Goal: Task Accomplishment & Management: Use online tool/utility

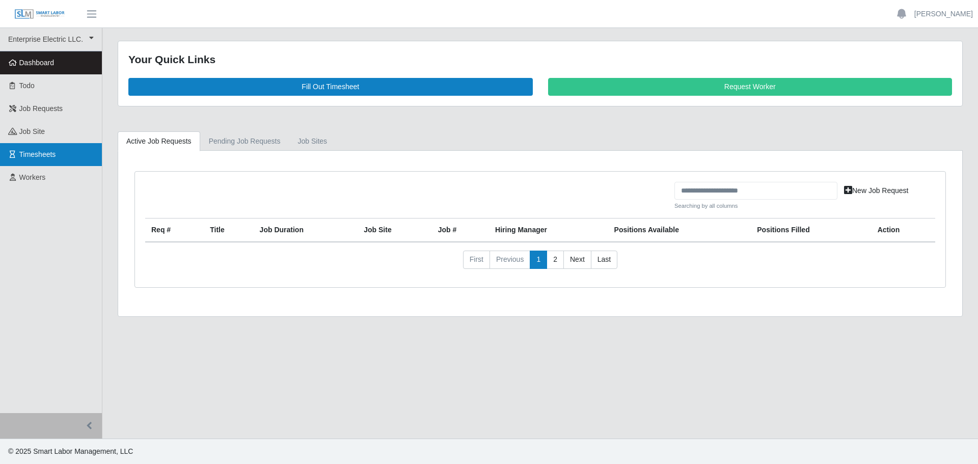
click at [33, 157] on span "Timesheets" at bounding box center [37, 154] width 37 height 8
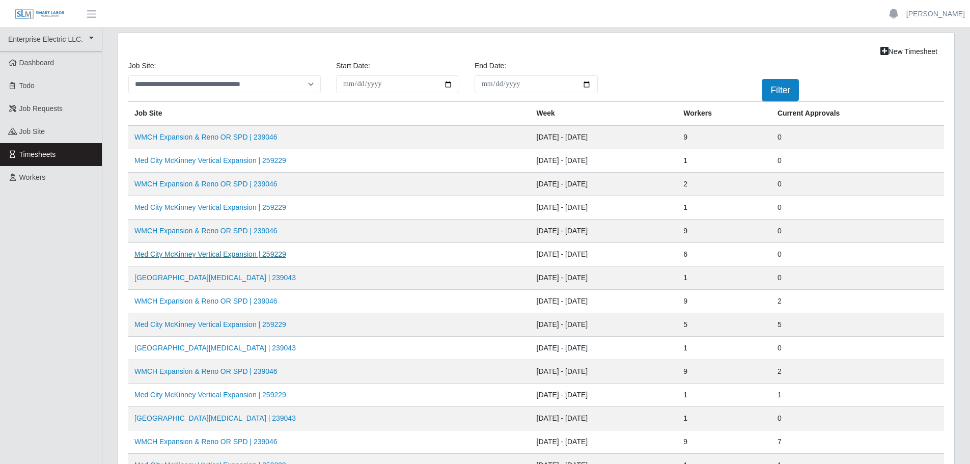
click at [192, 254] on link "Med City McKinney Vertical Expansion | 259229" at bounding box center [210, 254] width 152 height 8
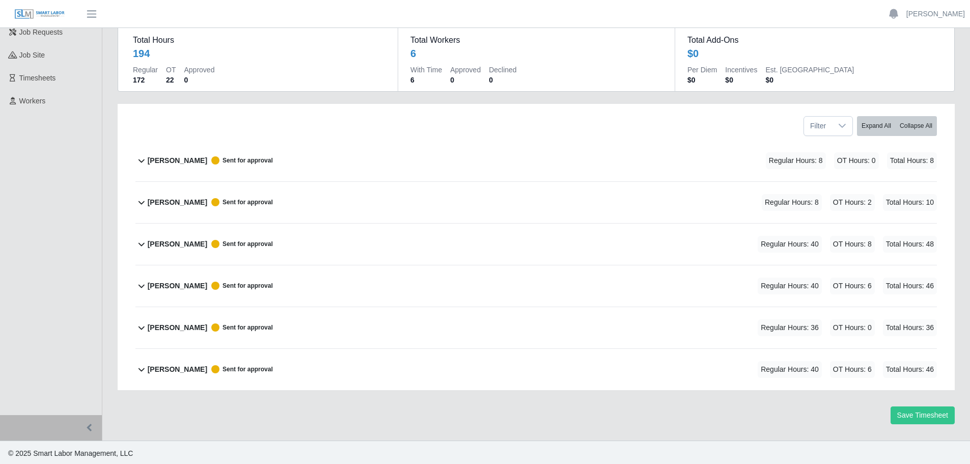
scroll to position [78, 0]
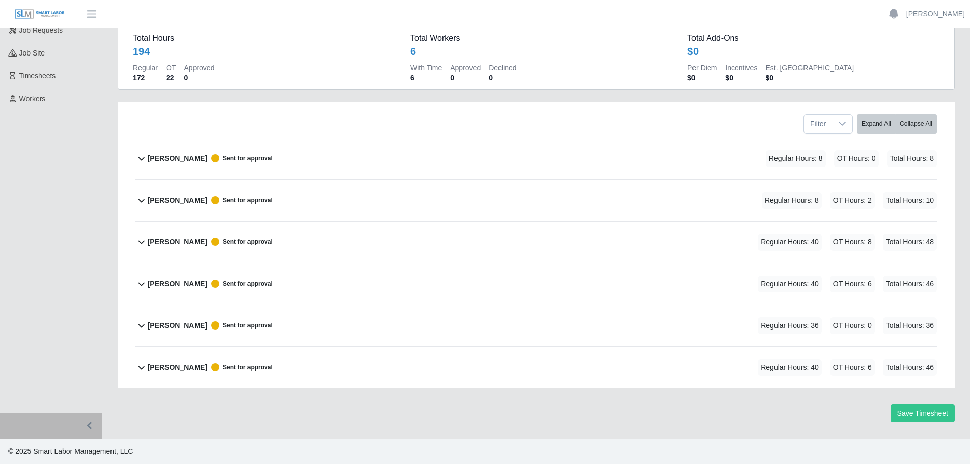
click at [145, 199] on icon at bounding box center [141, 200] width 12 height 12
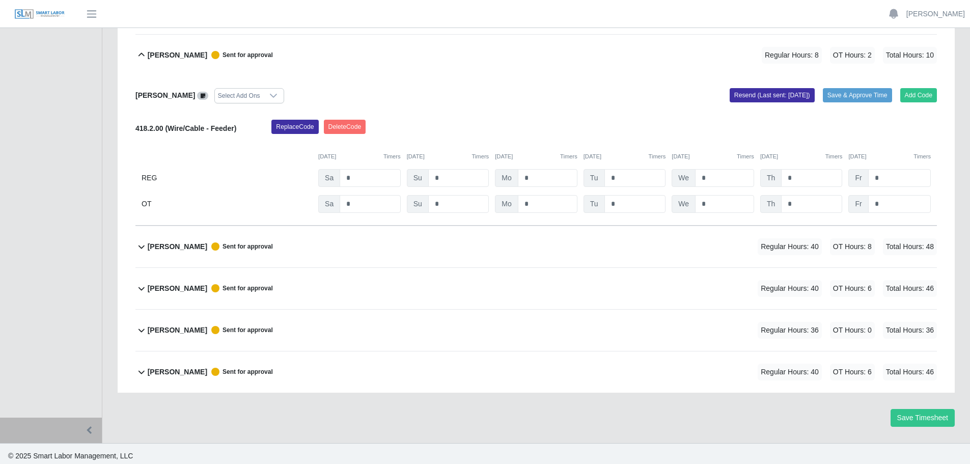
scroll to position [228, 0]
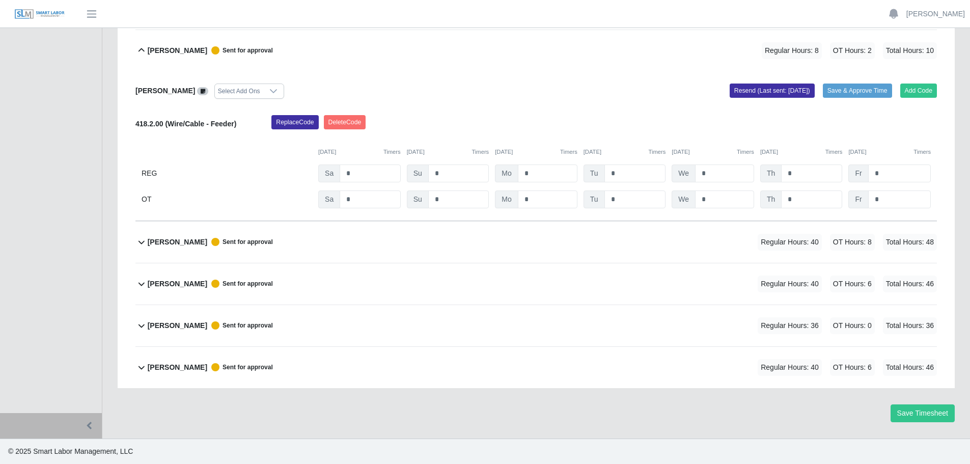
click at [142, 327] on icon at bounding box center [142, 326] width 6 height 4
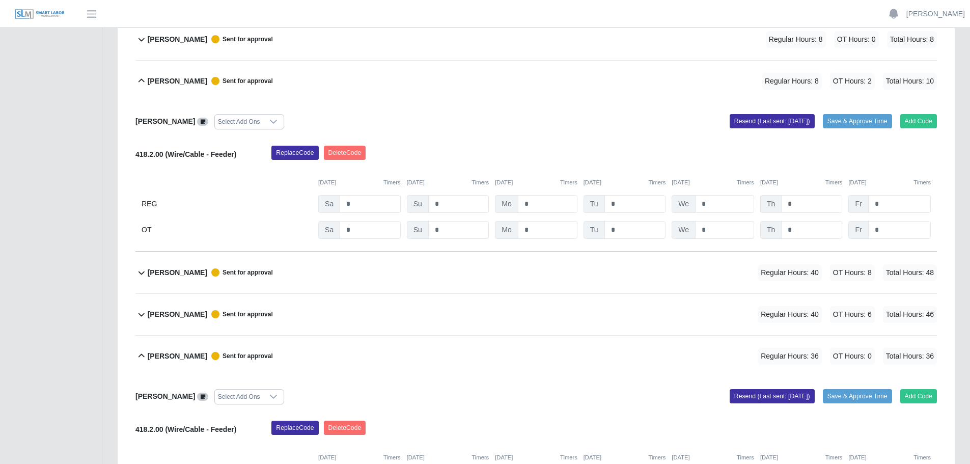
scroll to position [225, 0]
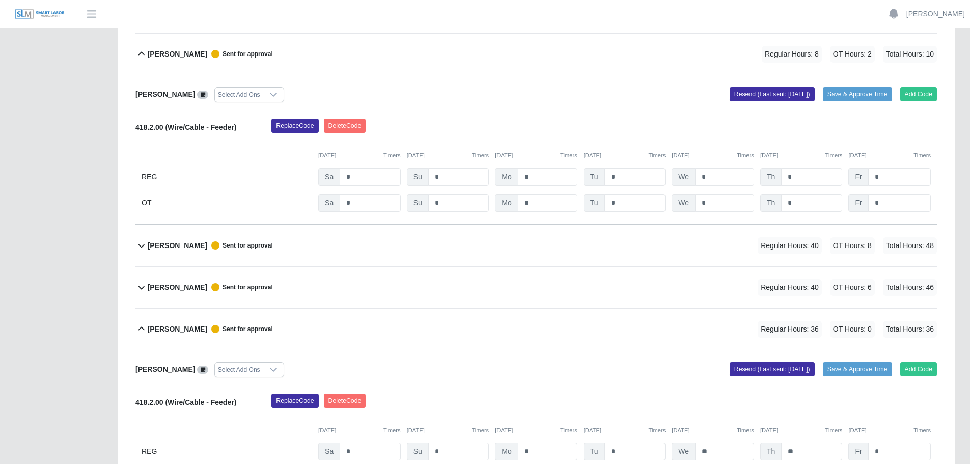
click at [269, 94] on icon at bounding box center [273, 95] width 8 height 8
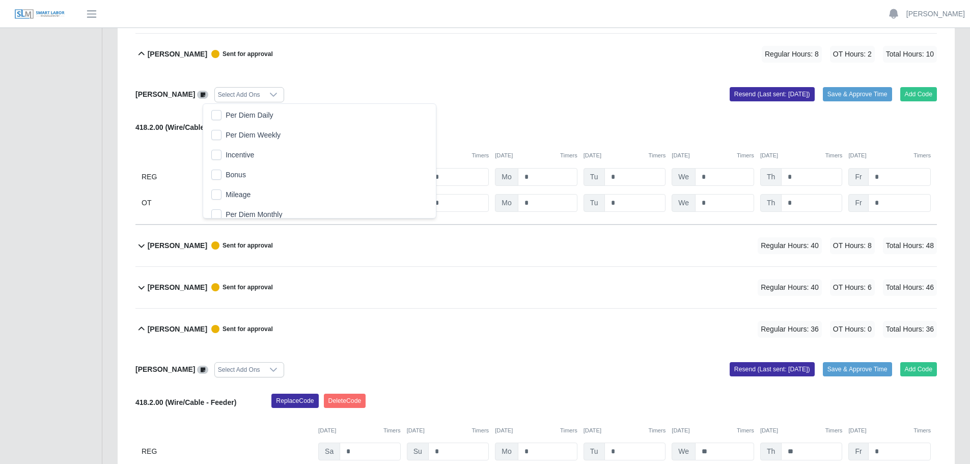
click at [269, 94] on icon at bounding box center [273, 95] width 8 height 8
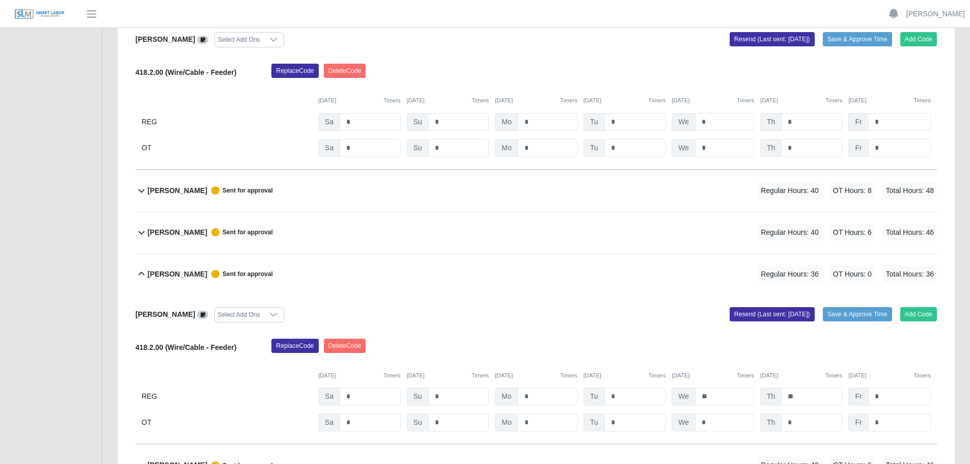
scroll to position [255, 0]
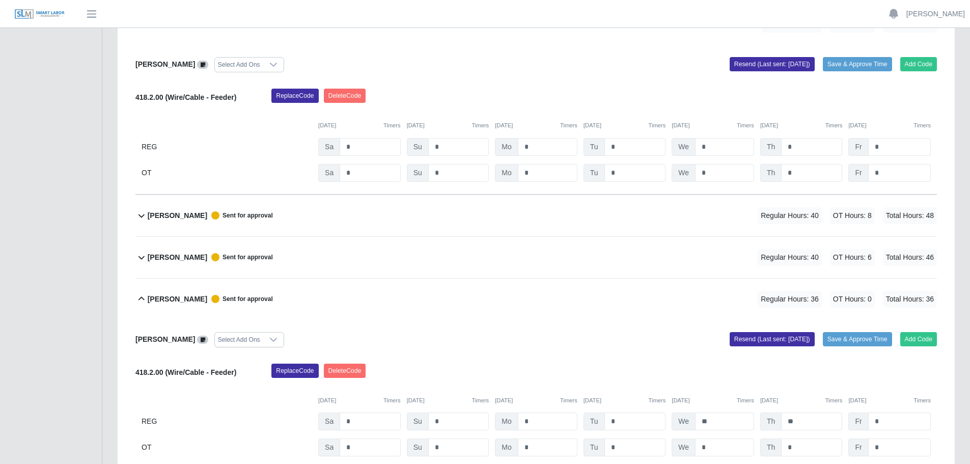
click at [140, 259] on icon at bounding box center [141, 257] width 12 height 12
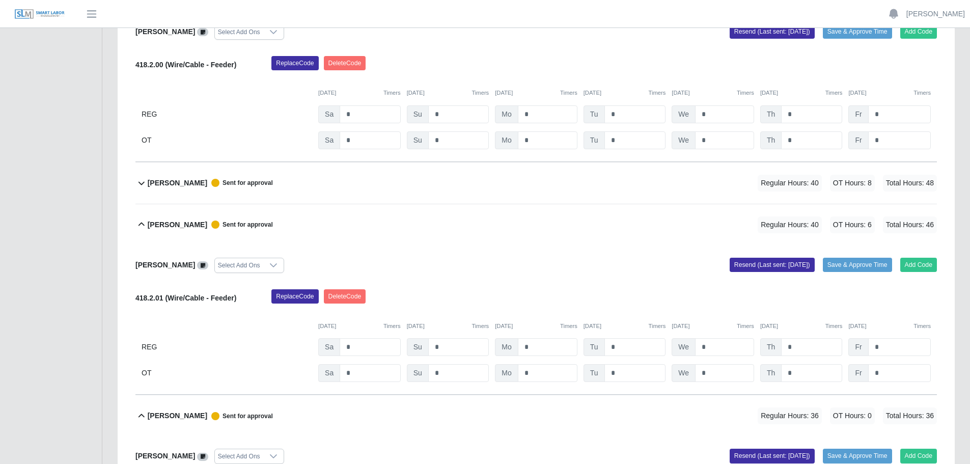
scroll to position [306, 0]
